Goal: Information Seeking & Learning: Learn about a topic

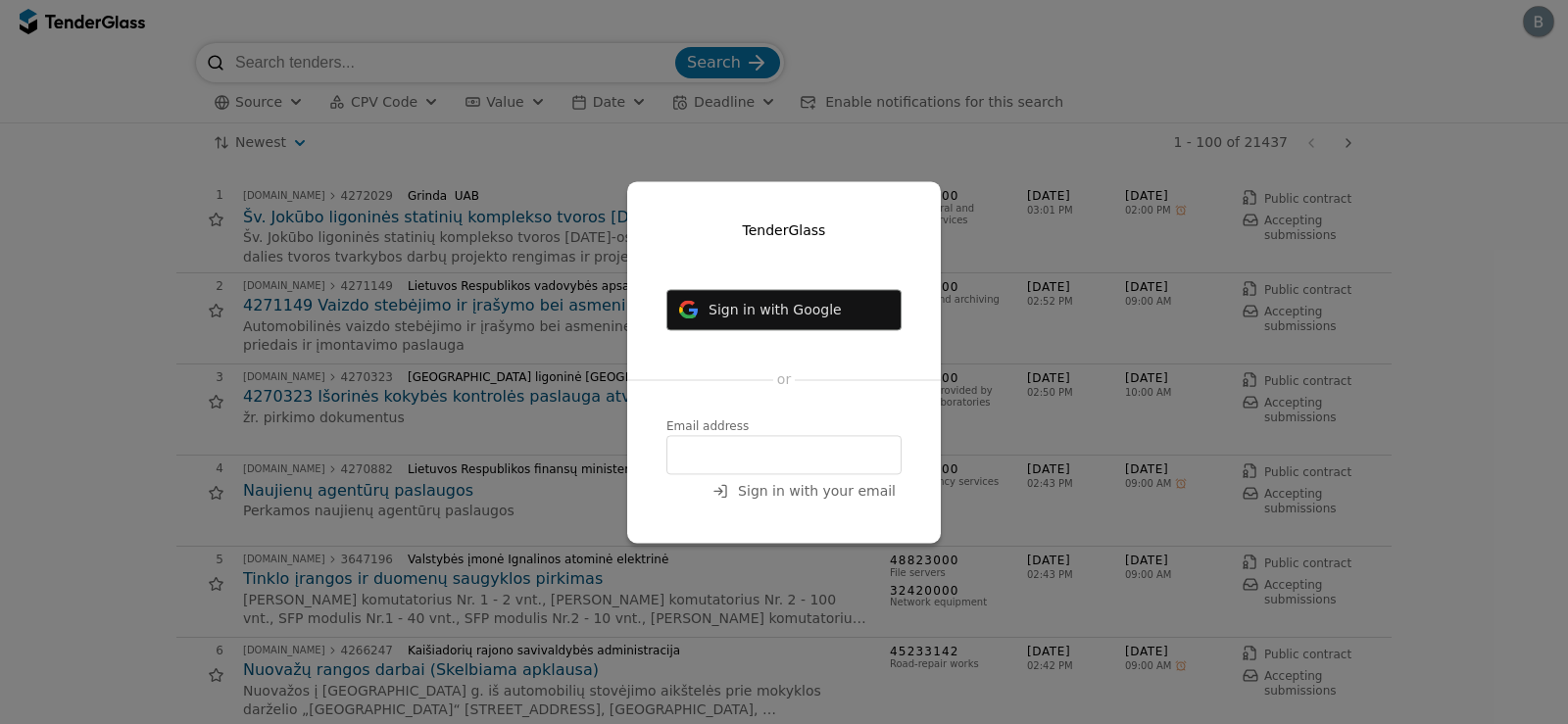
click at [759, 464] on input "email" at bounding box center [784, 454] width 235 height 39
type input "baltamvokui@gmail.com"
click at [821, 495] on span "Sign in with your email" at bounding box center [816, 492] width 158 height 16
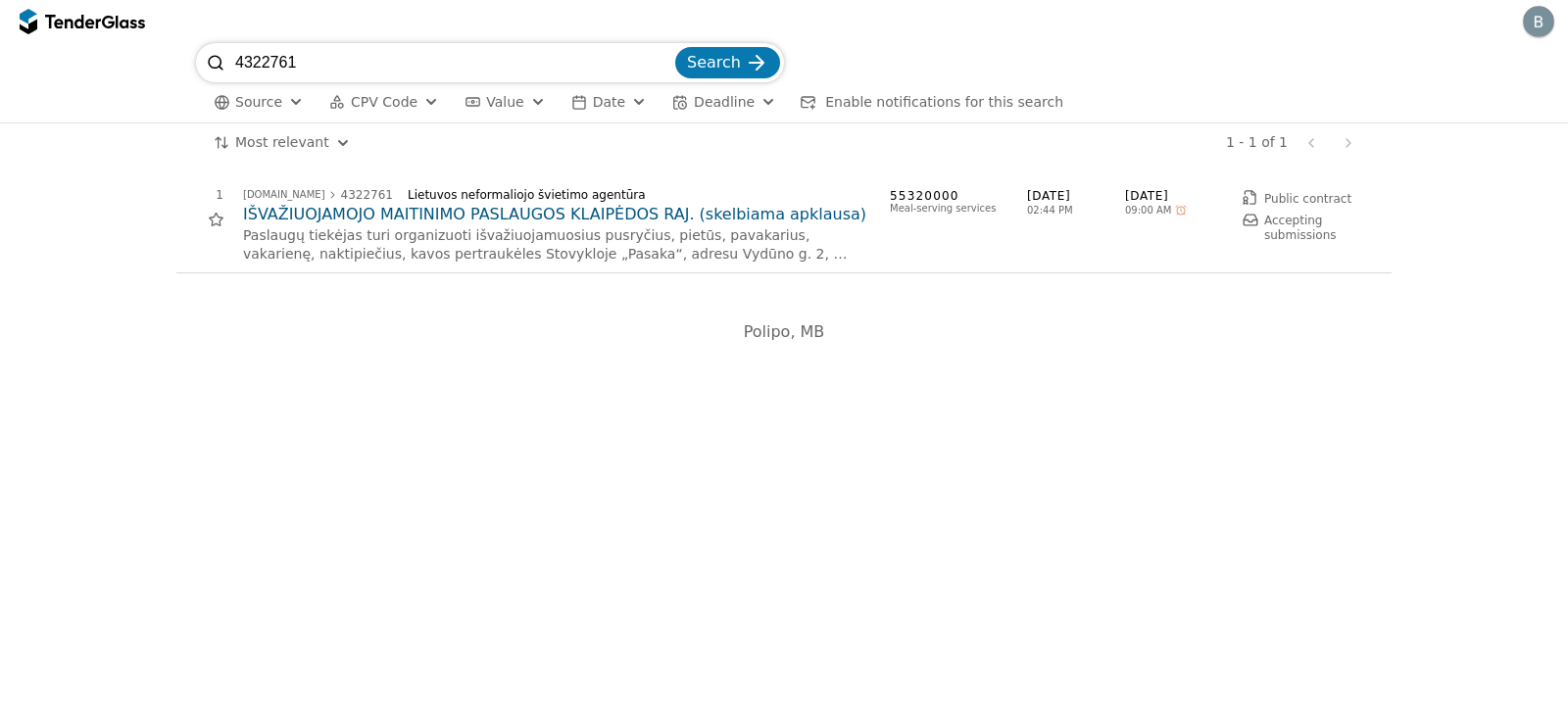
click at [536, 209] on h2 "IŠVAŽIUOJAMOJO MAITINIMO PASLAUGOS KLAIPĖDOS RAJ. (skelbiama apklausa)" at bounding box center [557, 215] width 628 height 22
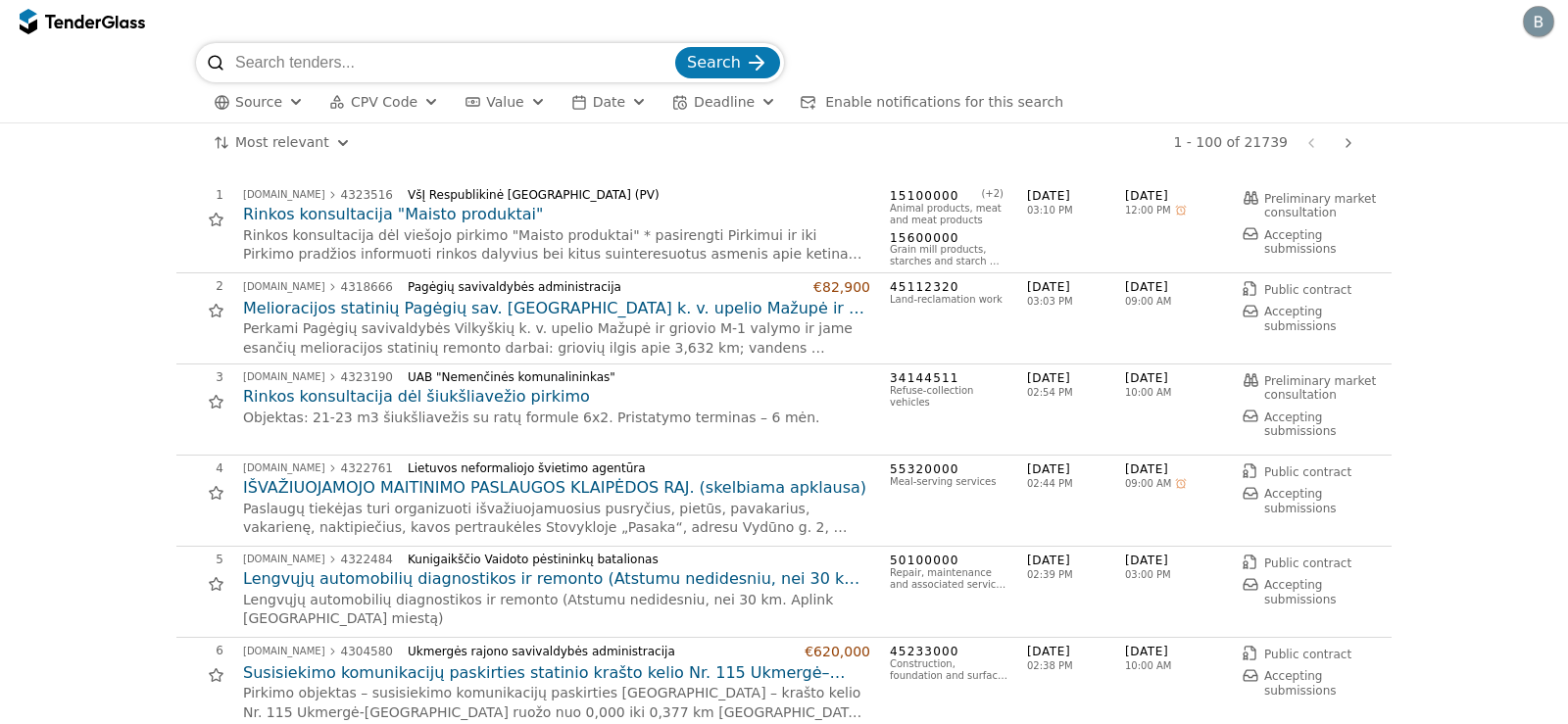
click at [607, 486] on h2 "IŠVAŽIUOJAMOJO MAITINIMO PASLAUGOS KLAIPĖDOS RAJ. (skelbiama apklausa)" at bounding box center [557, 489] width 628 height 22
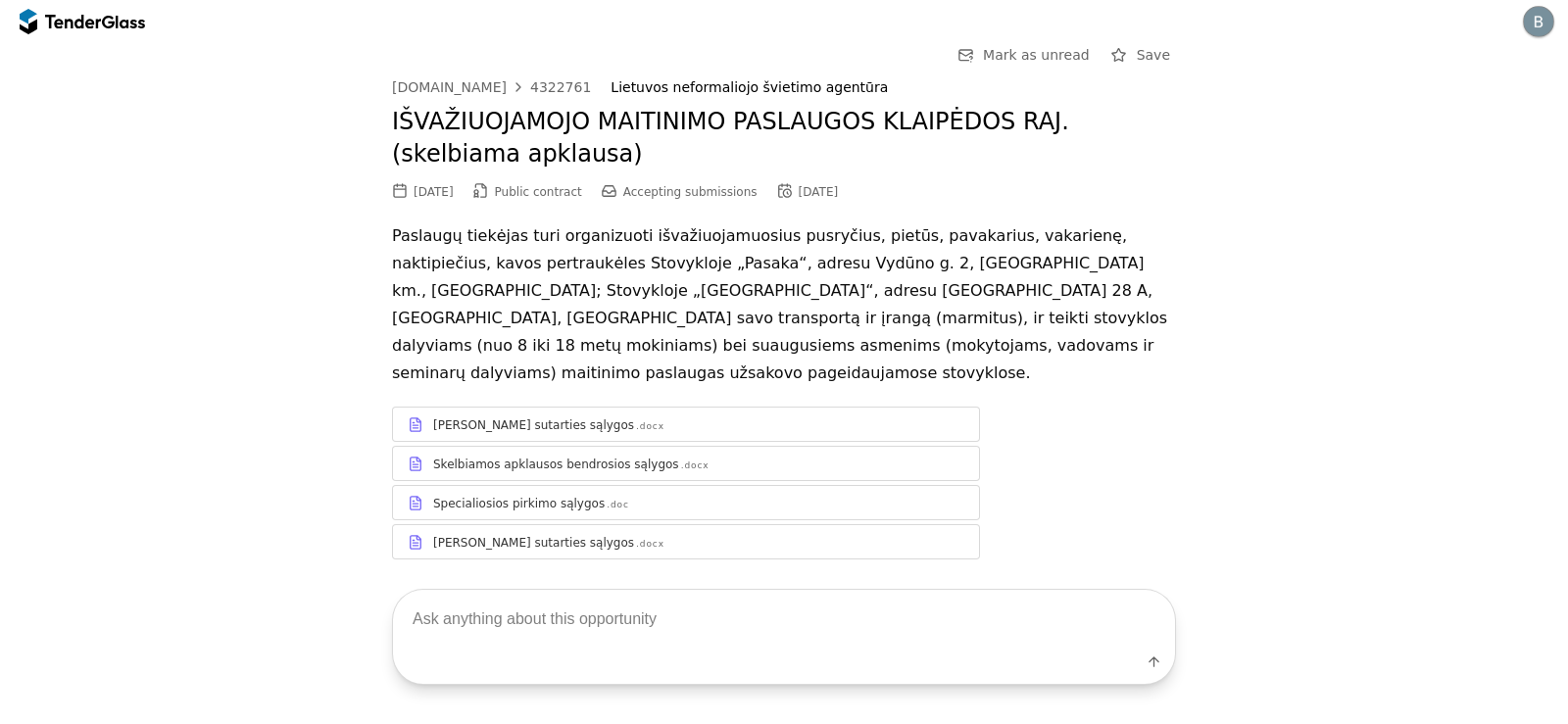
click at [567, 496] on div "Specialiosios pirkimo sąlygos" at bounding box center [518, 504] width 172 height 16
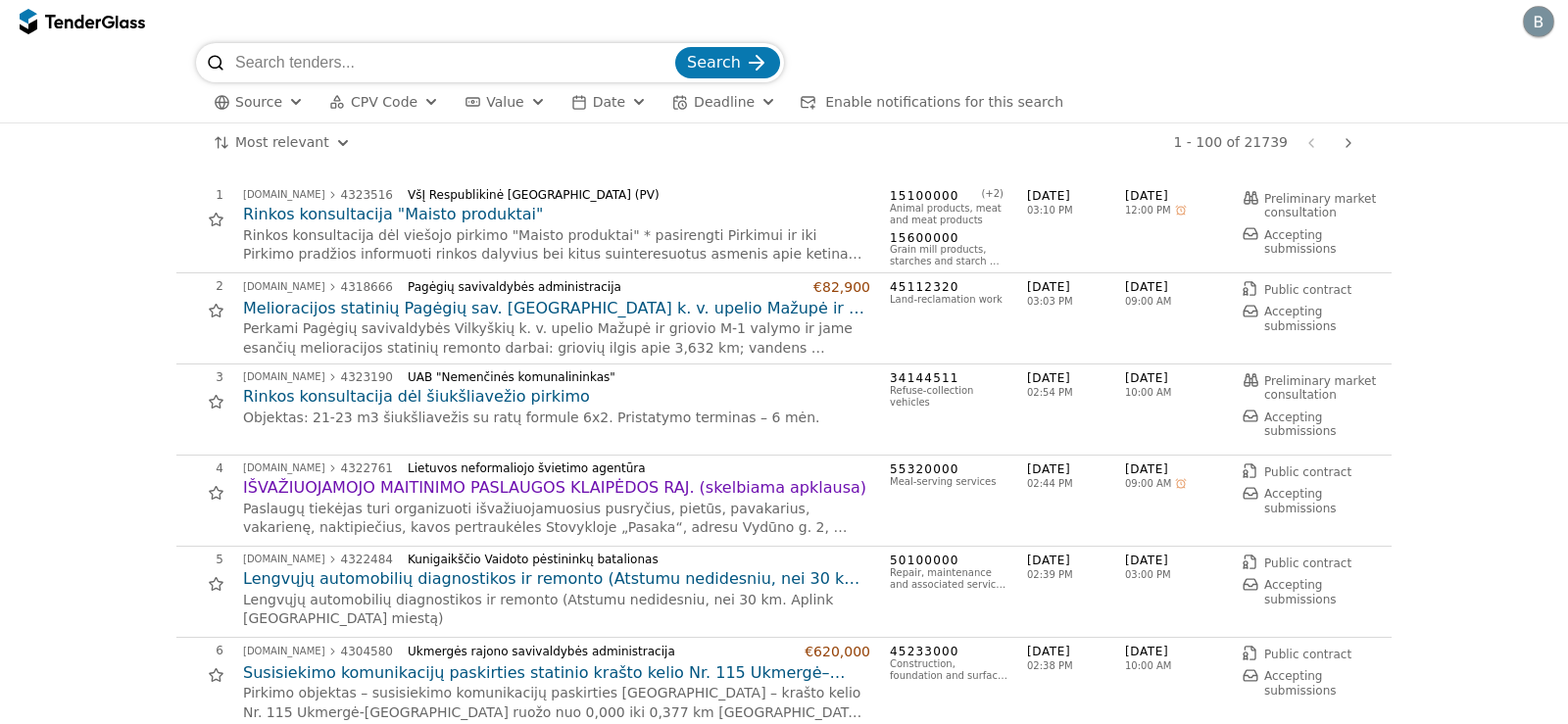
click at [286, 103] on div "button" at bounding box center [296, 101] width 71 height 67
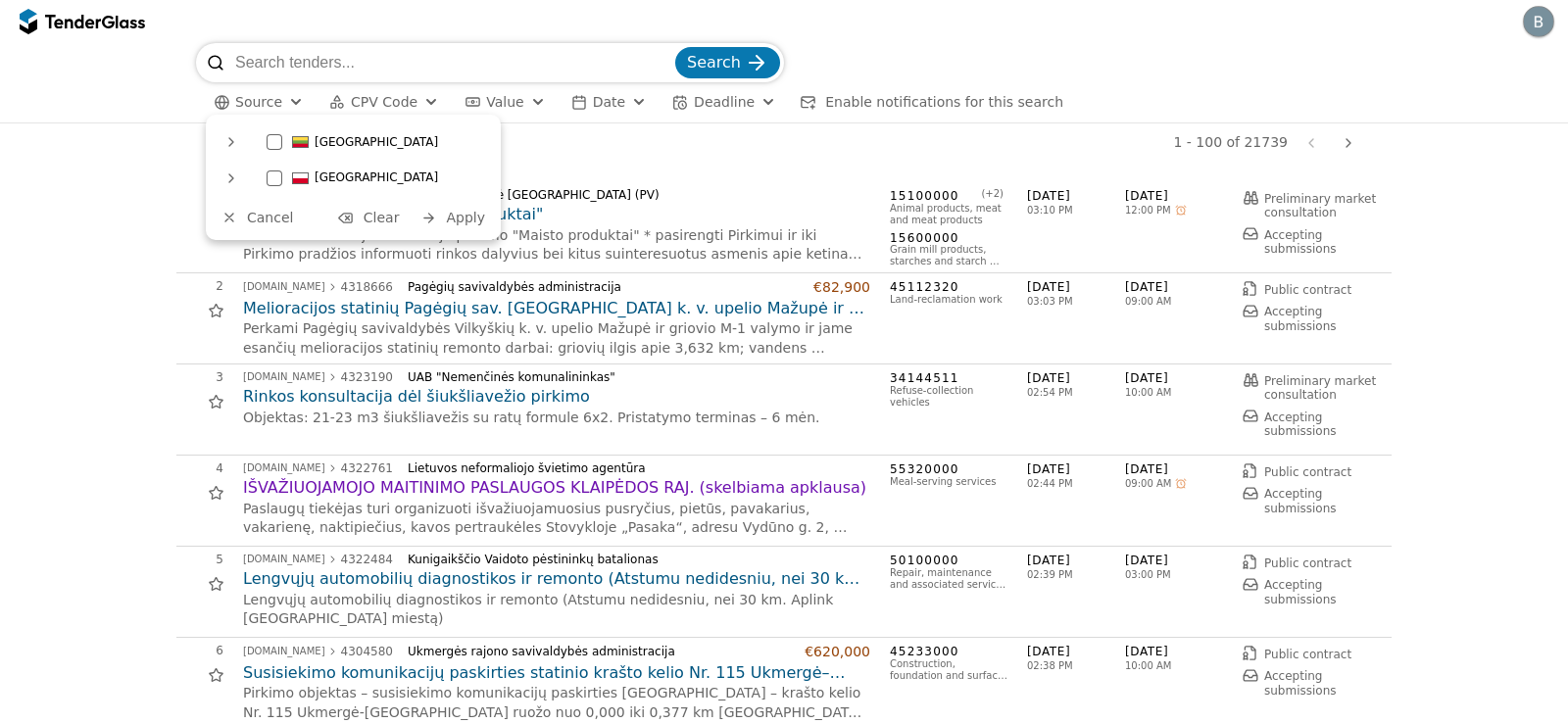
click at [416, 97] on div "button" at bounding box center [431, 101] width 71 height 67
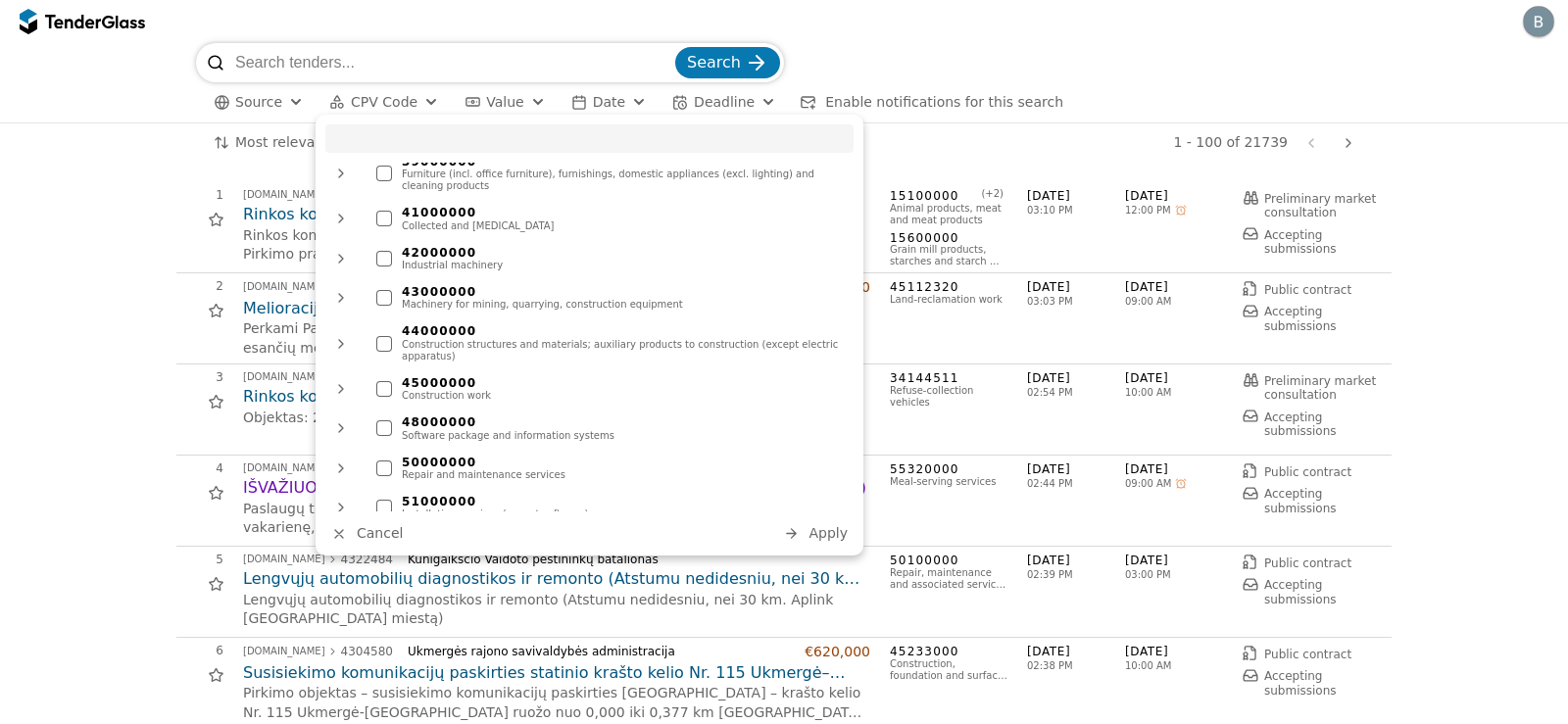
scroll to position [686, 0]
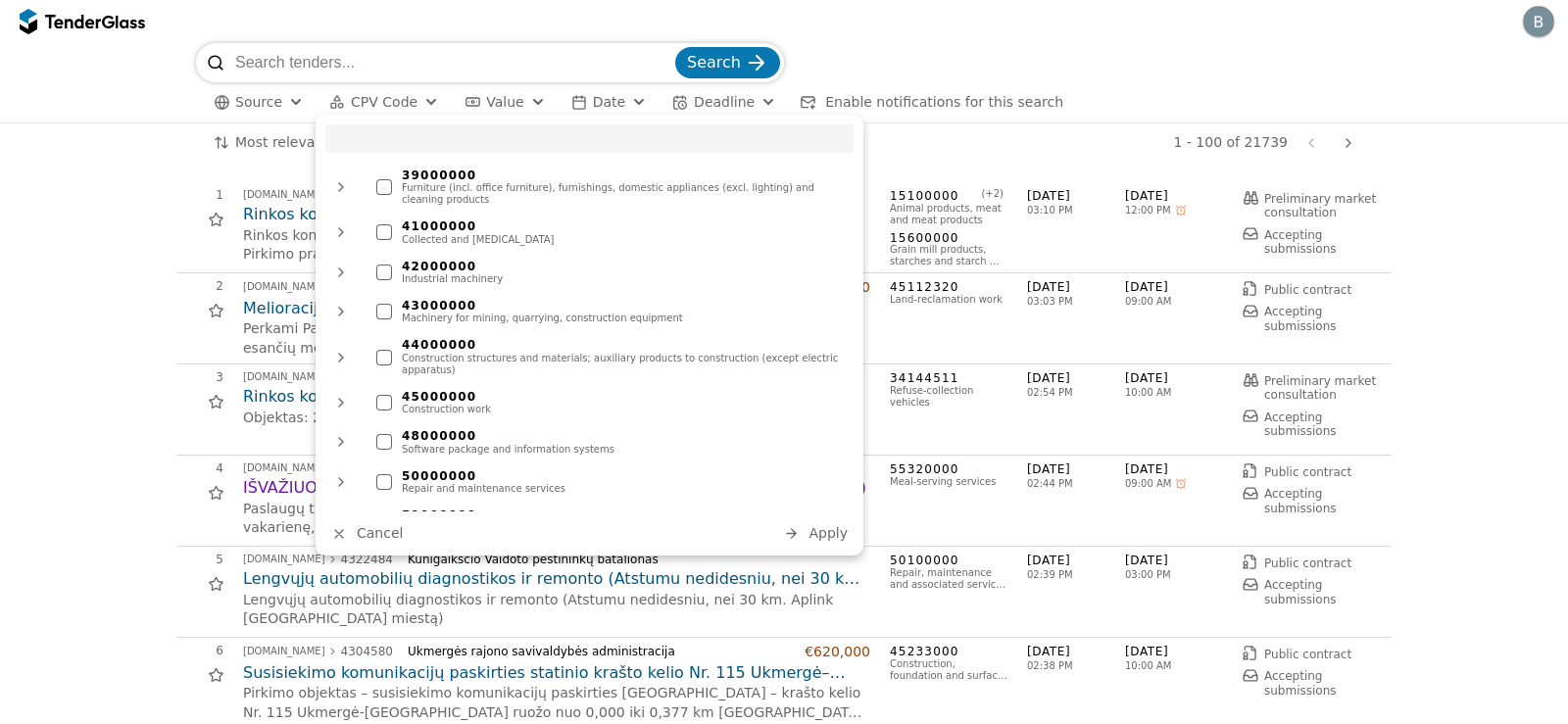
click at [381, 434] on div at bounding box center [384, 442] width 16 height 16
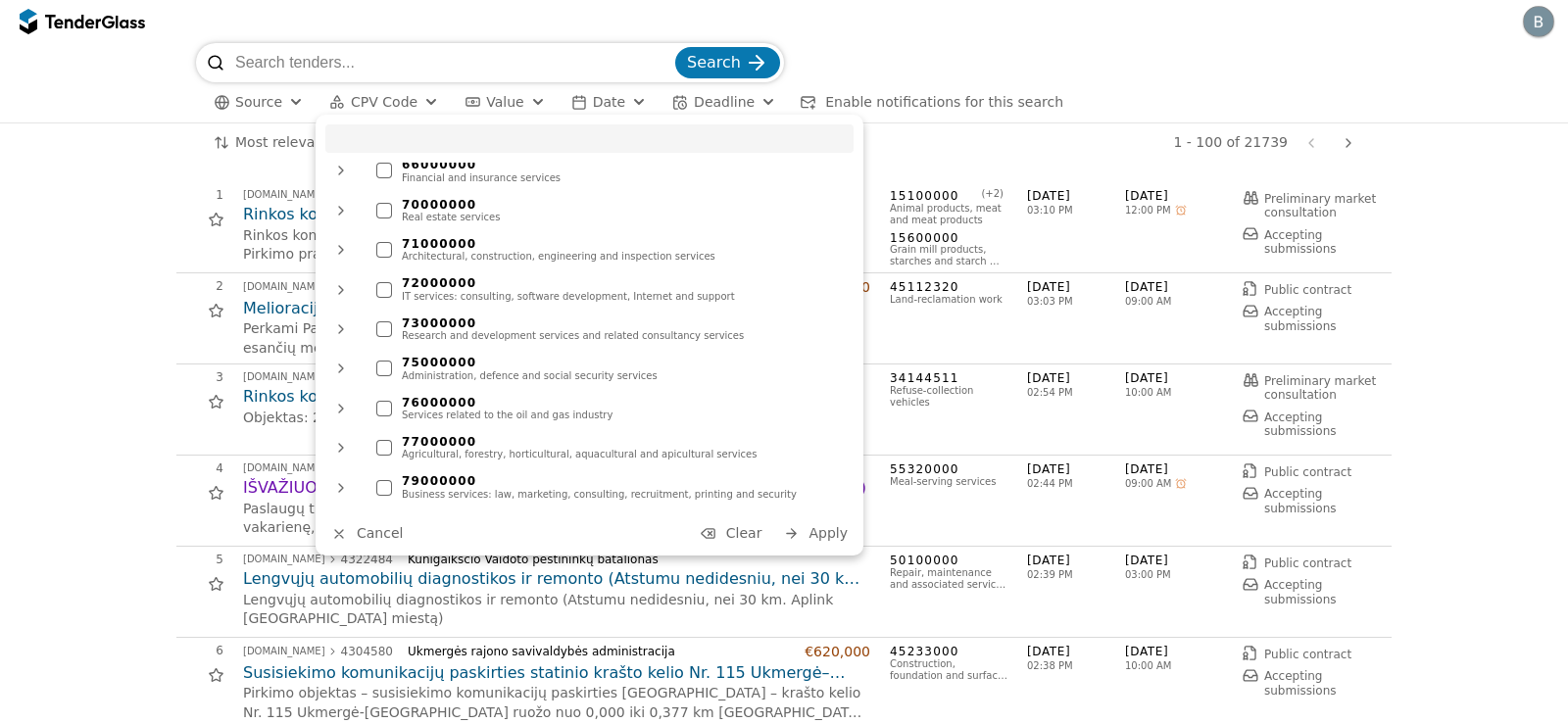
click at [382, 282] on div at bounding box center [384, 290] width 16 height 16
click at [823, 534] on span "Apply" at bounding box center [827, 533] width 39 height 16
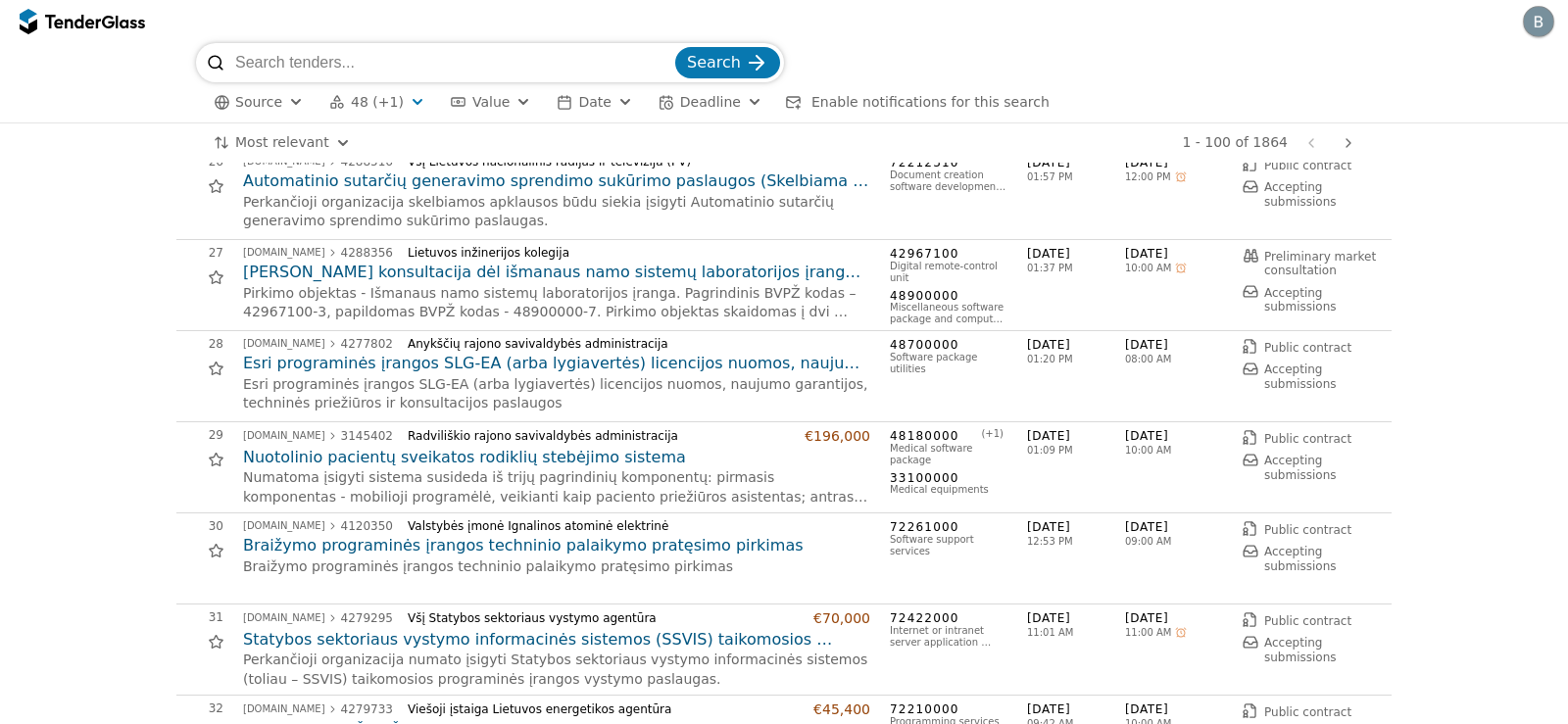
scroll to position [2233, 0]
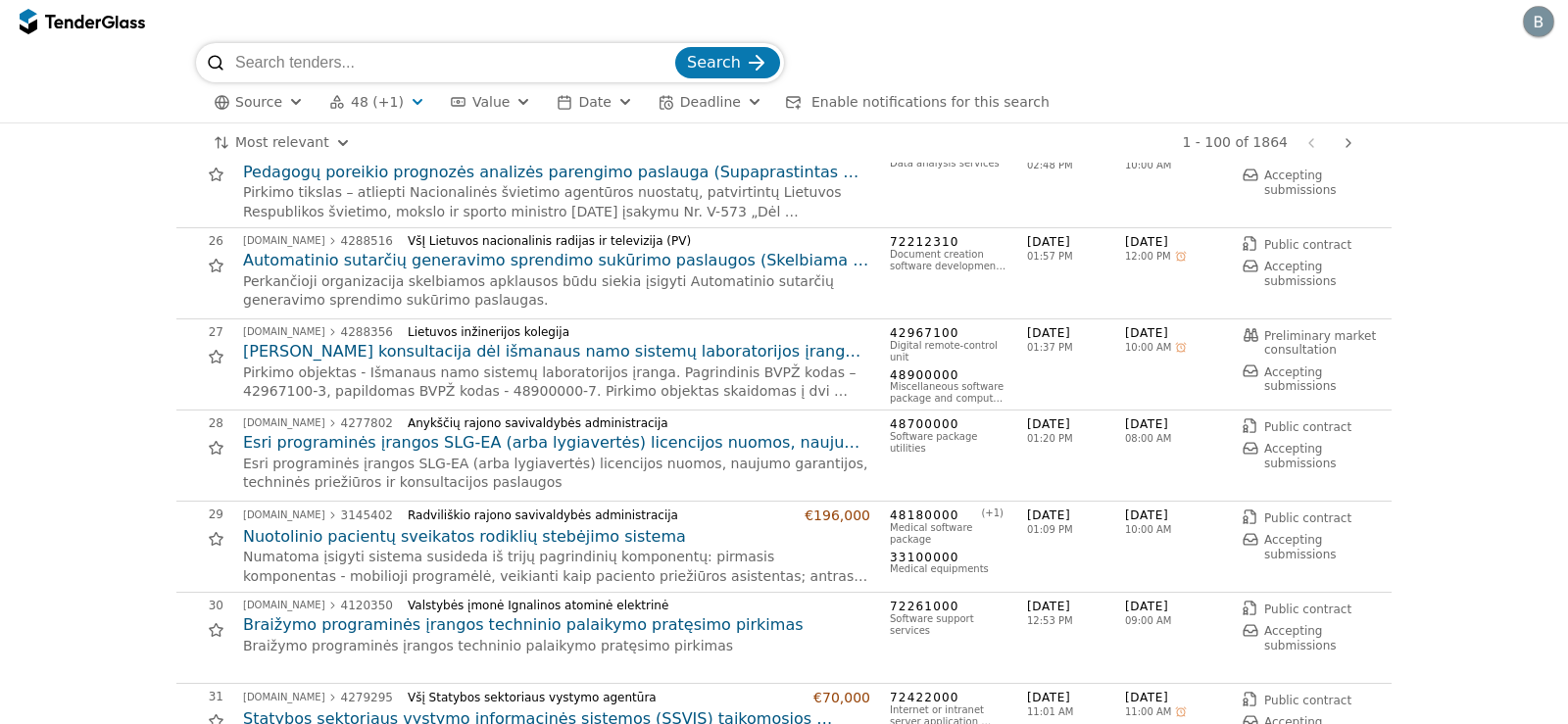
click at [492, 264] on h2 "Automatinio sutarčių generavimo sprendimo sukūrimo paslaugos (Skelbiama apklaus…" at bounding box center [557, 261] width 628 height 22
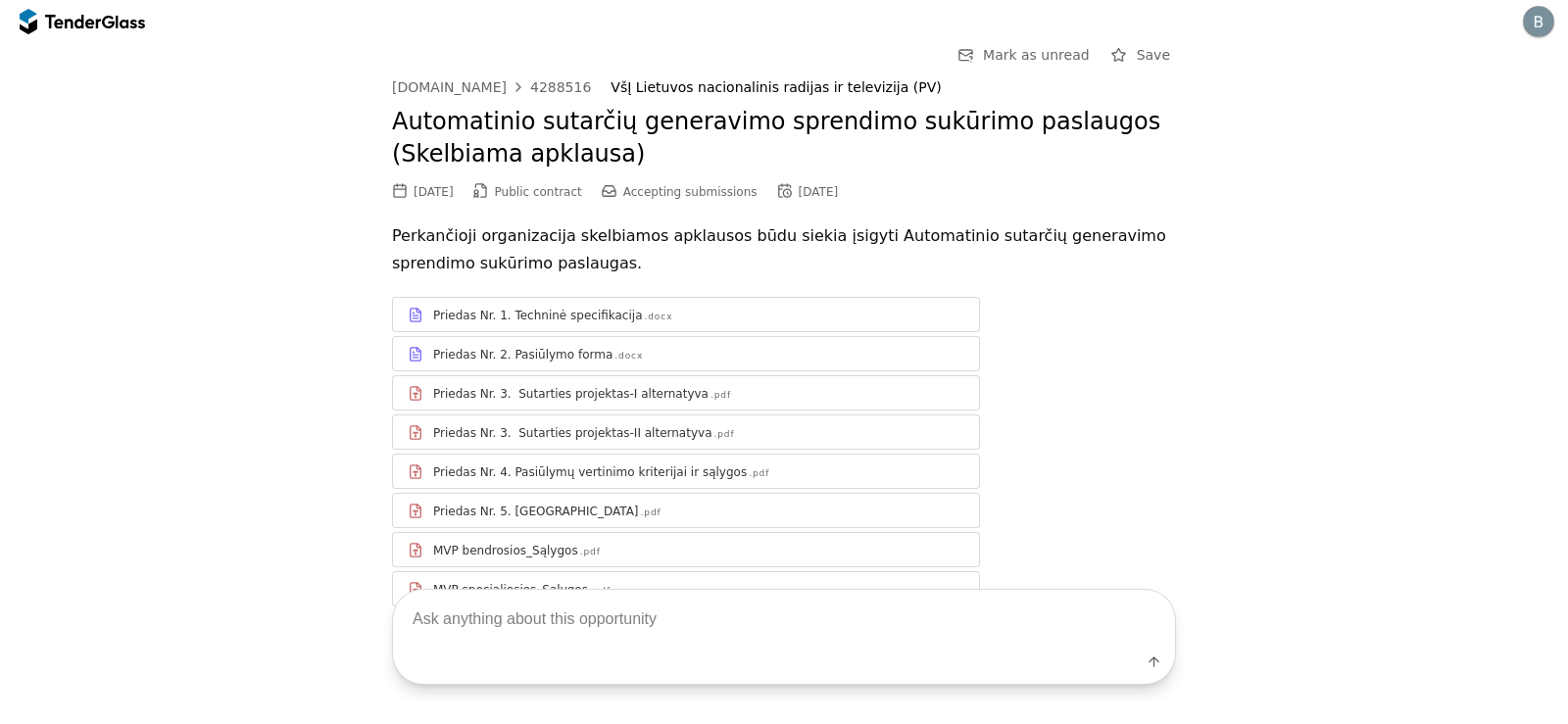
click at [840, 314] on div "Priedas Nr. 1. Techninė specifikacija .docx" at bounding box center [698, 316] width 531 height 16
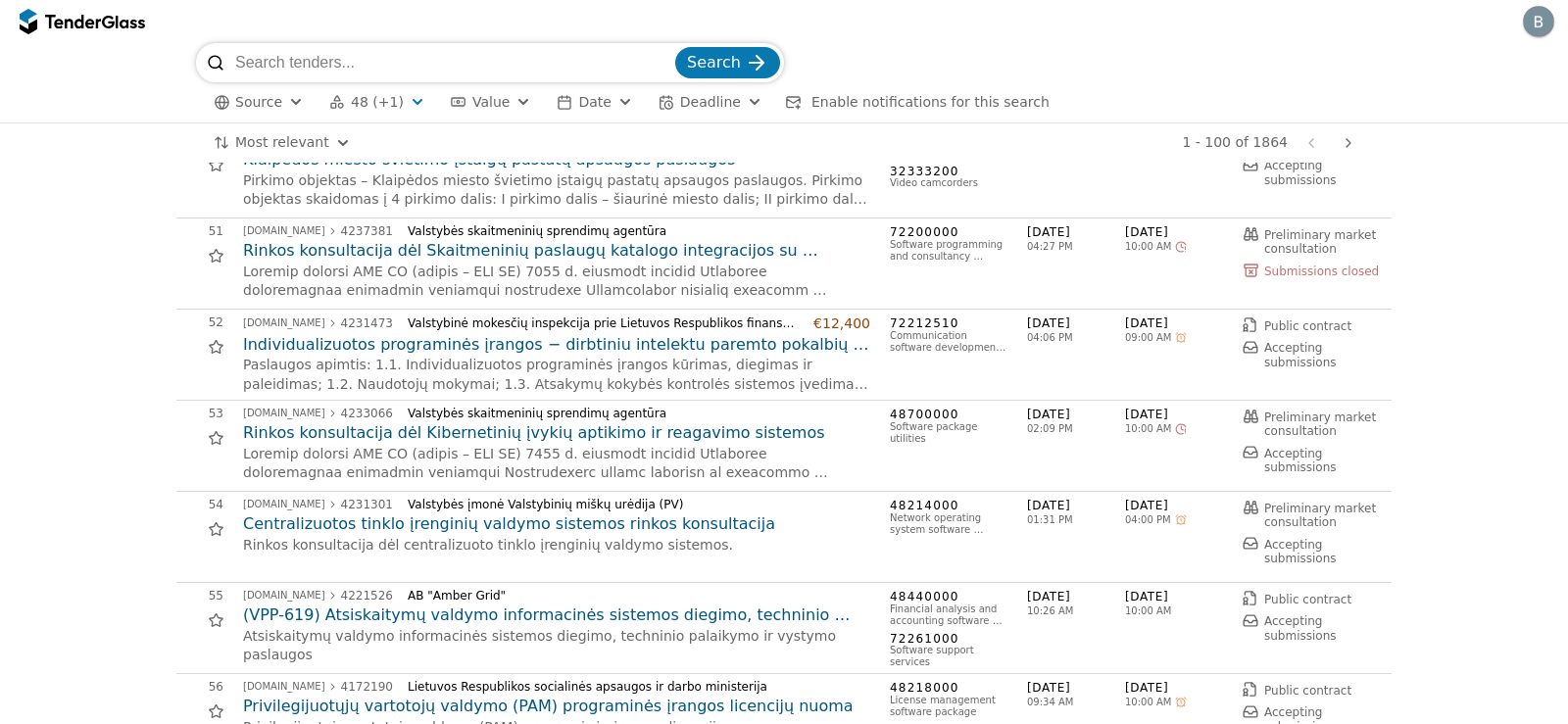
scroll to position [4561, 0]
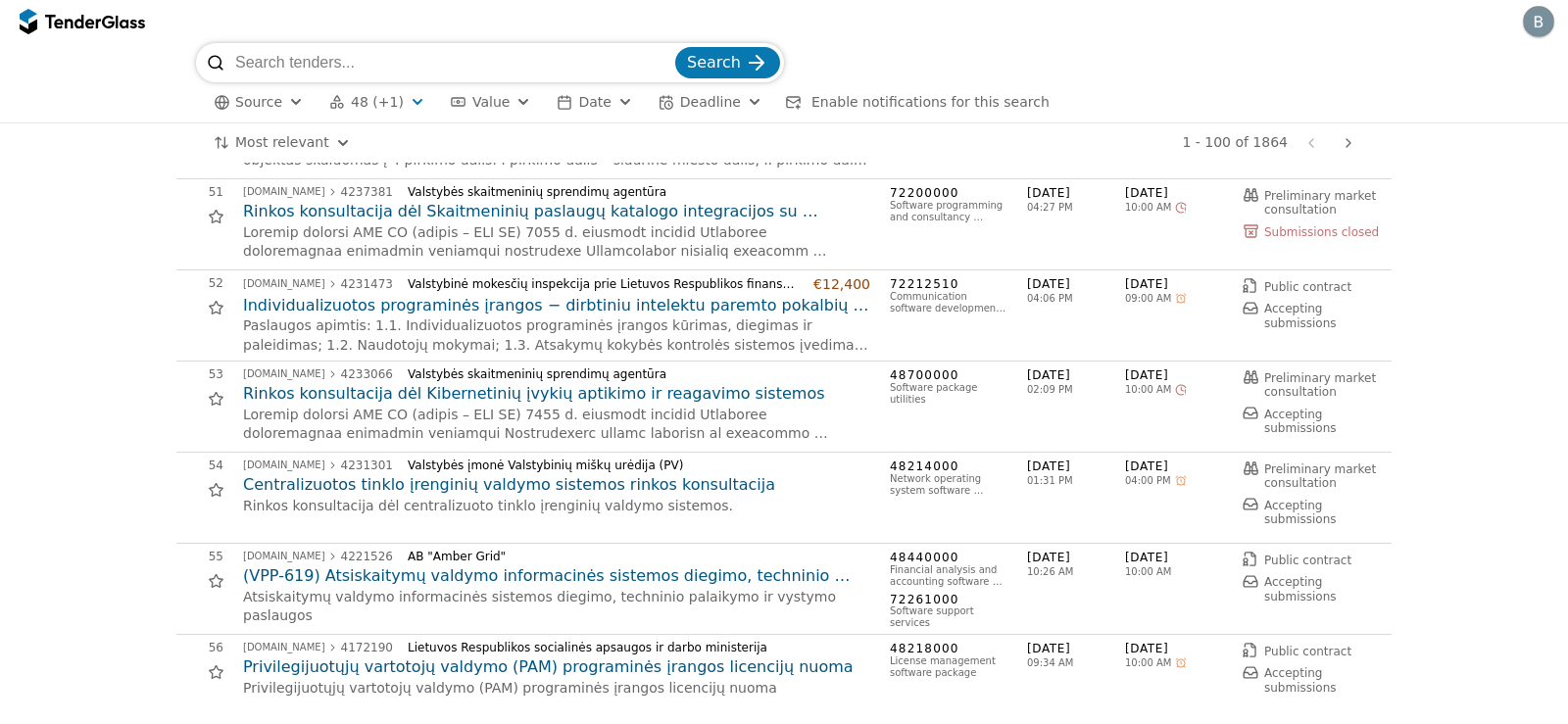
click at [664, 302] on h2 "Individualizuotos programinės įrangos − dirbtiniu intelektu paremto pokalbių ro…" at bounding box center [557, 306] width 628 height 22
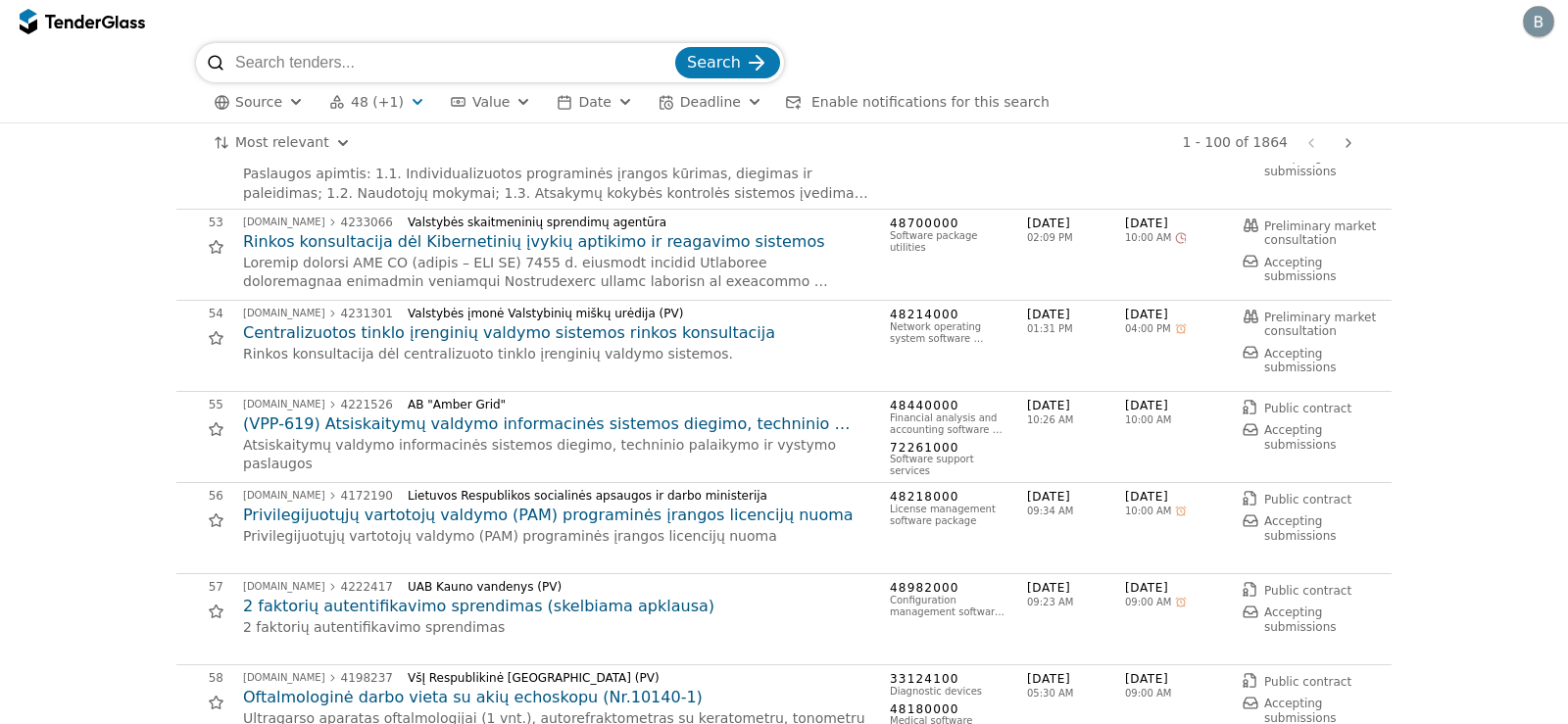
scroll to position [4717, 0]
